Goal: Task Accomplishment & Management: Complete application form

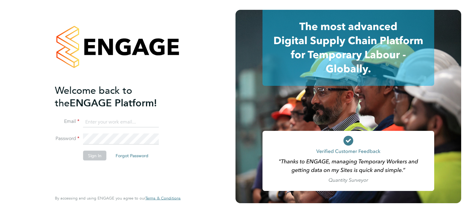
type input "avaprice76@gmail.com"
click at [94, 160] on button "Sign In" at bounding box center [94, 156] width 23 height 10
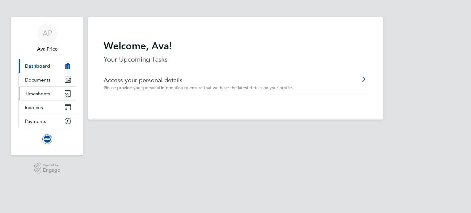
click at [60, 91] on link "Timesheets" at bounding box center [47, 93] width 57 height 13
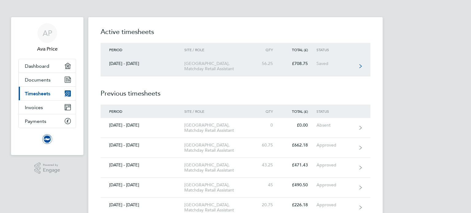
click at [188, 68] on div "[GEOGRAPHIC_DATA], Matchday Retail Assistant" at bounding box center [219, 66] width 70 height 10
click at [283, 65] on div "£708.75" at bounding box center [298, 63] width 35 height 5
click at [357, 65] on link "[DATE] - [DATE] [GEOGRAPHIC_DATA], Matchday Retail Assistant 56.25 £708.75 Saved" at bounding box center [236, 66] width 270 height 20
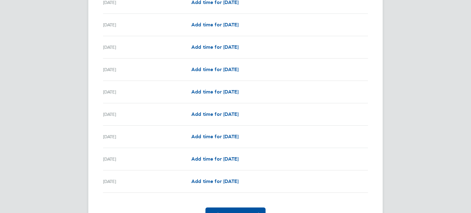
scroll to position [745, 0]
click at [233, 71] on span "Add time for [DATE]" at bounding box center [214, 70] width 47 height 6
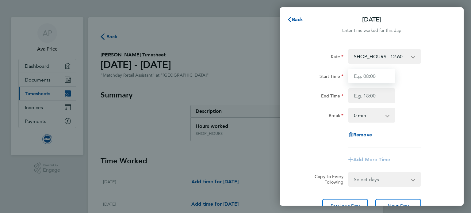
click at [371, 73] on input "Start Time" at bounding box center [371, 76] width 47 height 15
type input "11:00"
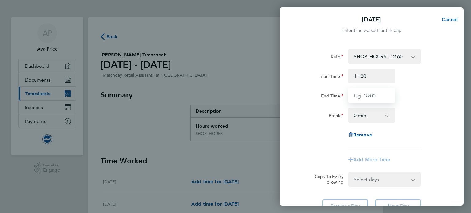
click at [373, 96] on input "End Time" at bounding box center [371, 95] width 47 height 15
type input "15:00"
click at [402, 147] on div "Rate SHOP_HOURS - 12.60 Start Time 11:00 End Time 15:00 Break 0 min 15 min 30 m…" at bounding box center [372, 98] width 150 height 98
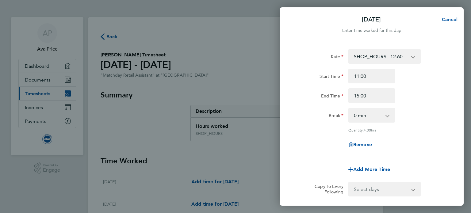
scroll to position [59, 0]
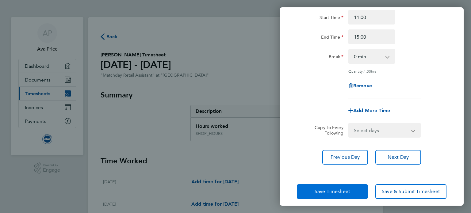
click at [338, 192] on span "Save Timesheet" at bounding box center [333, 192] width 36 height 6
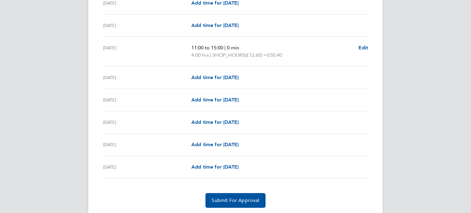
scroll to position [765, 0]
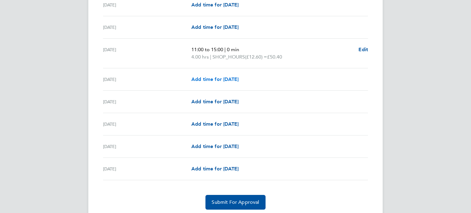
click at [238, 78] on span "Add time for [DATE]" at bounding box center [214, 79] width 47 height 6
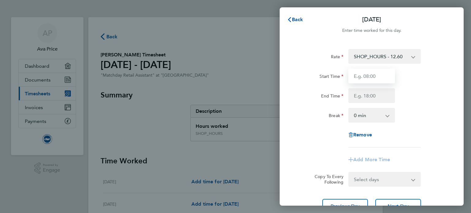
click at [370, 75] on input "Start Time" at bounding box center [371, 76] width 47 height 15
type input "11:00"
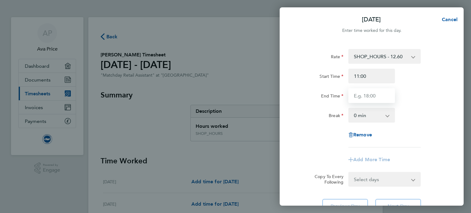
click at [376, 97] on input "End Time" at bounding box center [371, 95] width 47 height 15
type input "15:00"
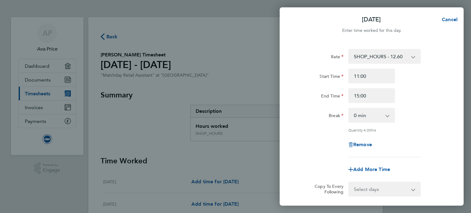
click at [402, 135] on div "Rate SHOP_HOURS - 12.60 Start Time 11:00 End Time 15:00 Break 0 min 15 min 30 m…" at bounding box center [372, 103] width 150 height 108
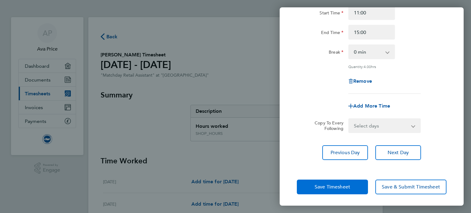
click at [337, 187] on span "Save Timesheet" at bounding box center [333, 187] width 36 height 6
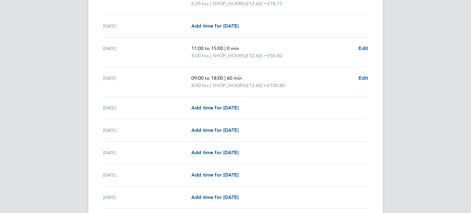
scroll to position [792, 0]
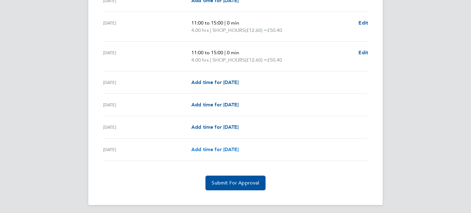
click at [223, 148] on span "Add time for [DATE]" at bounding box center [214, 150] width 47 height 6
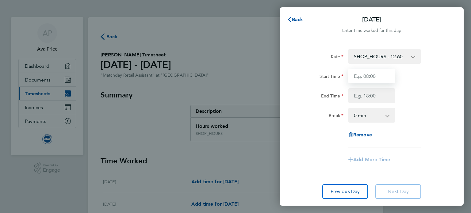
click at [371, 75] on input "Start Time" at bounding box center [371, 76] width 47 height 15
type input "11:00"
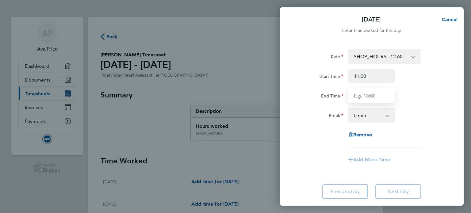
click at [365, 91] on input "End Time" at bounding box center [371, 95] width 47 height 15
type input "17:00"
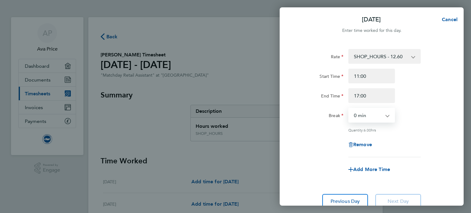
click at [381, 113] on select "0 min 15 min 30 min 45 min 60 min 75 min 90 min" at bounding box center [368, 115] width 38 height 13
select select "30"
click at [349, 109] on select "0 min 15 min 30 min 45 min 60 min 75 min 90 min" at bounding box center [368, 115] width 38 height 13
click at [406, 143] on div "Remove" at bounding box center [371, 144] width 155 height 15
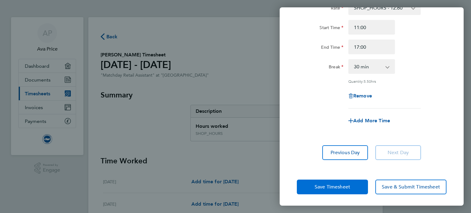
click at [352, 186] on button "Save Timesheet" at bounding box center [332, 187] width 71 height 15
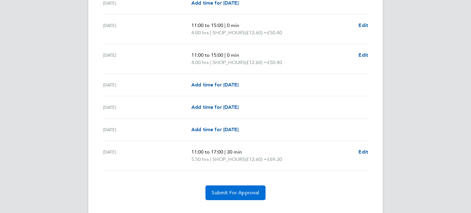
scroll to position [799, 0]
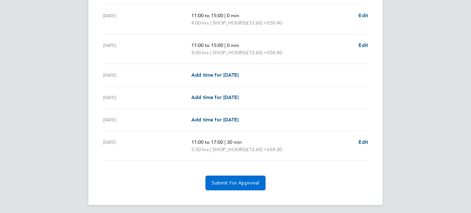
click at [239, 180] on span "Submit For Approval" at bounding box center [236, 183] width 48 height 6
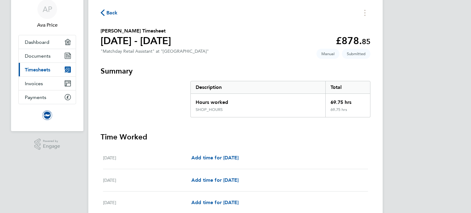
scroll to position [0, 0]
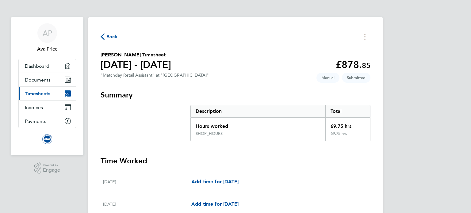
click at [107, 34] on span "Back" at bounding box center [111, 36] width 11 height 7
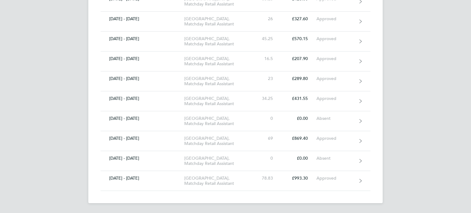
scroll to position [559, 0]
